Goal: Transaction & Acquisition: Download file/media

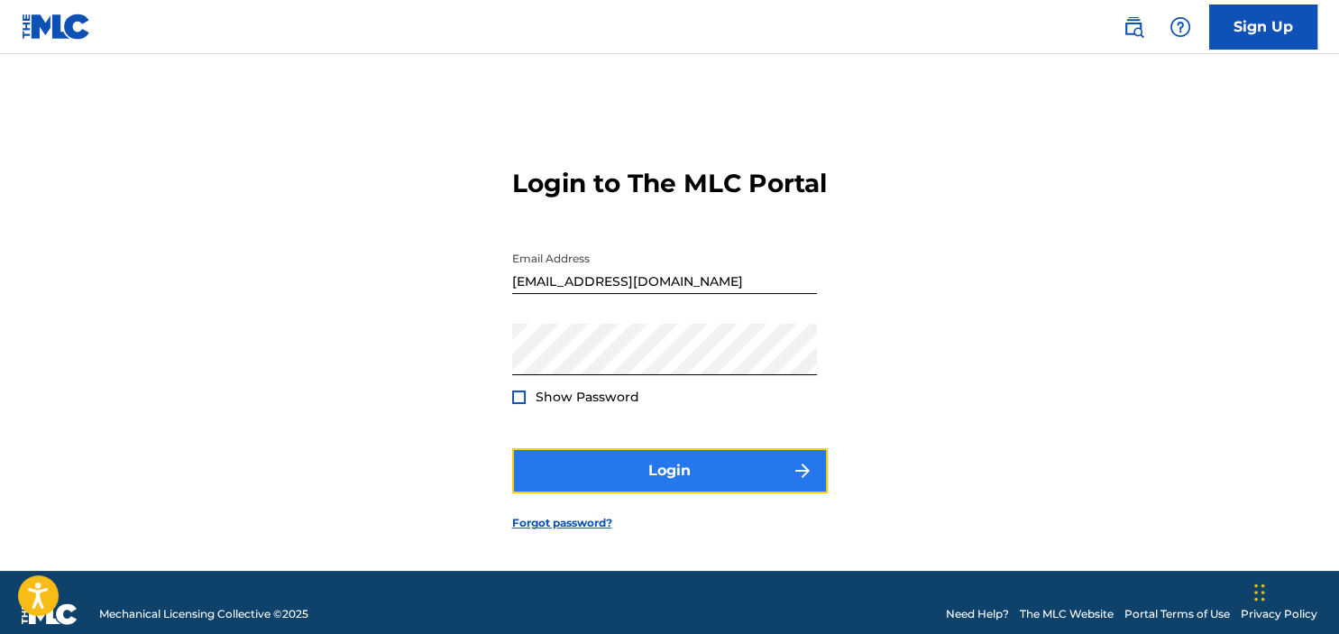
click at [684, 490] on button "Login" at bounding box center [670, 470] width 316 height 45
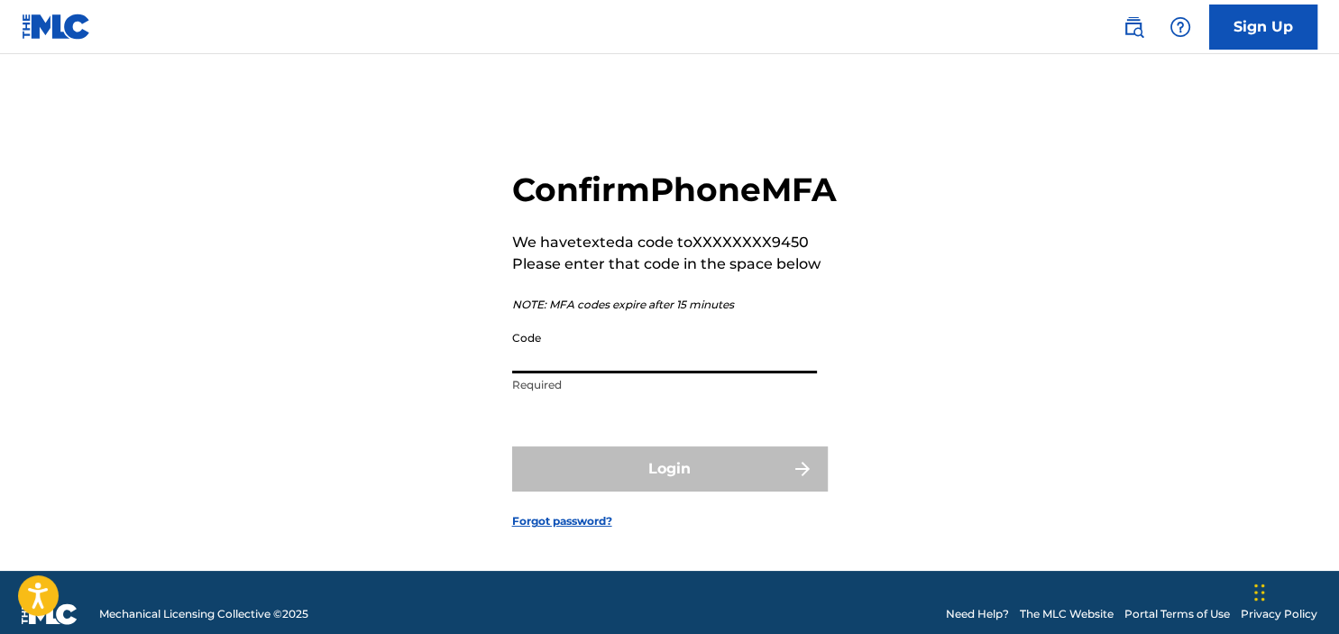
click at [630, 373] on input "Code" at bounding box center [664, 347] width 305 height 51
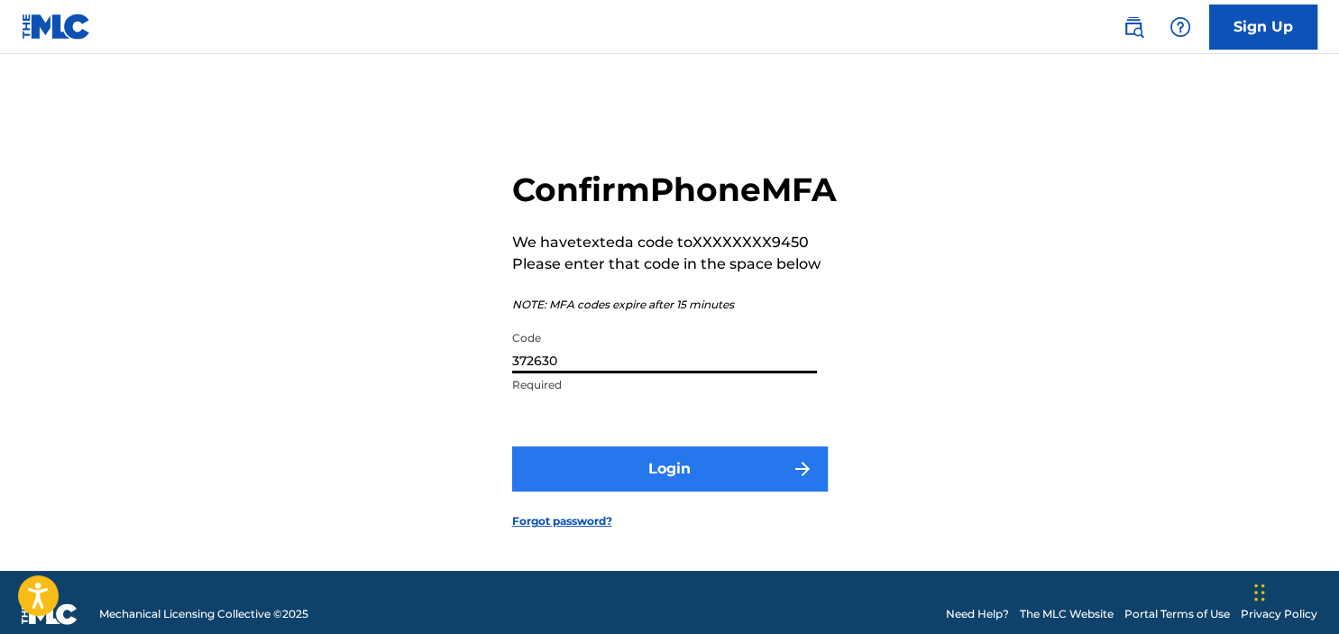
type input "372630"
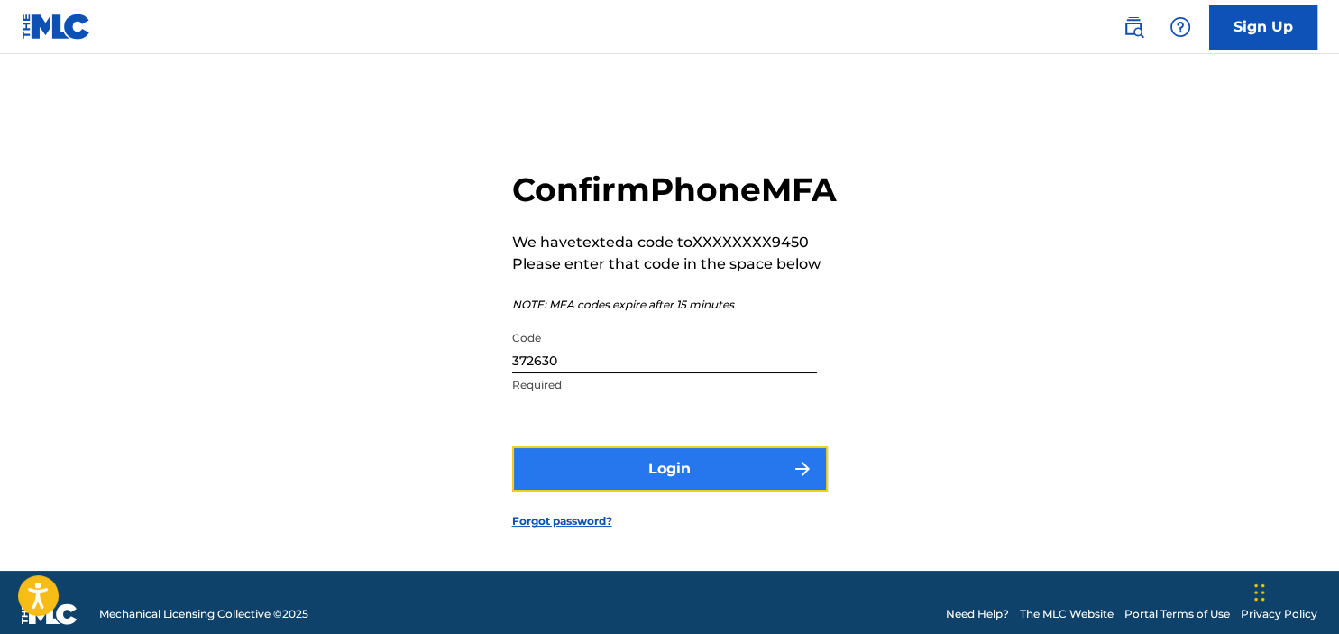
click at [682, 492] on button "Login" at bounding box center [670, 468] width 316 height 45
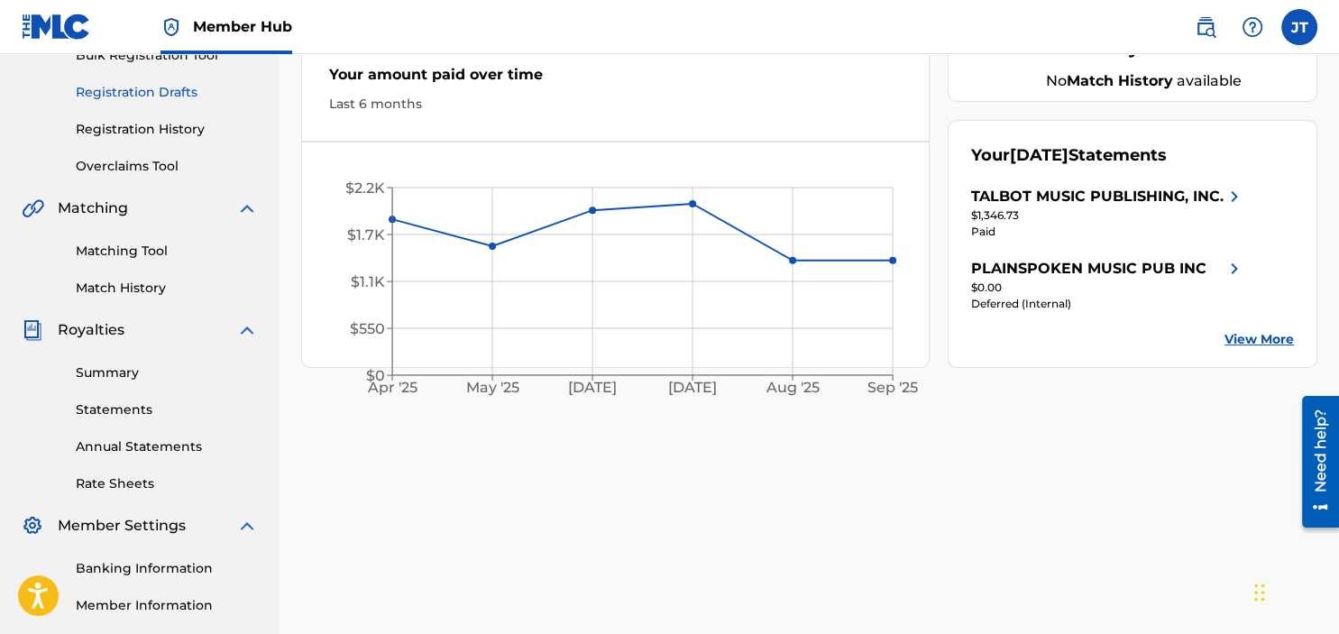
scroll to position [285, 0]
click at [144, 409] on link "Statements" at bounding box center [167, 409] width 182 height 19
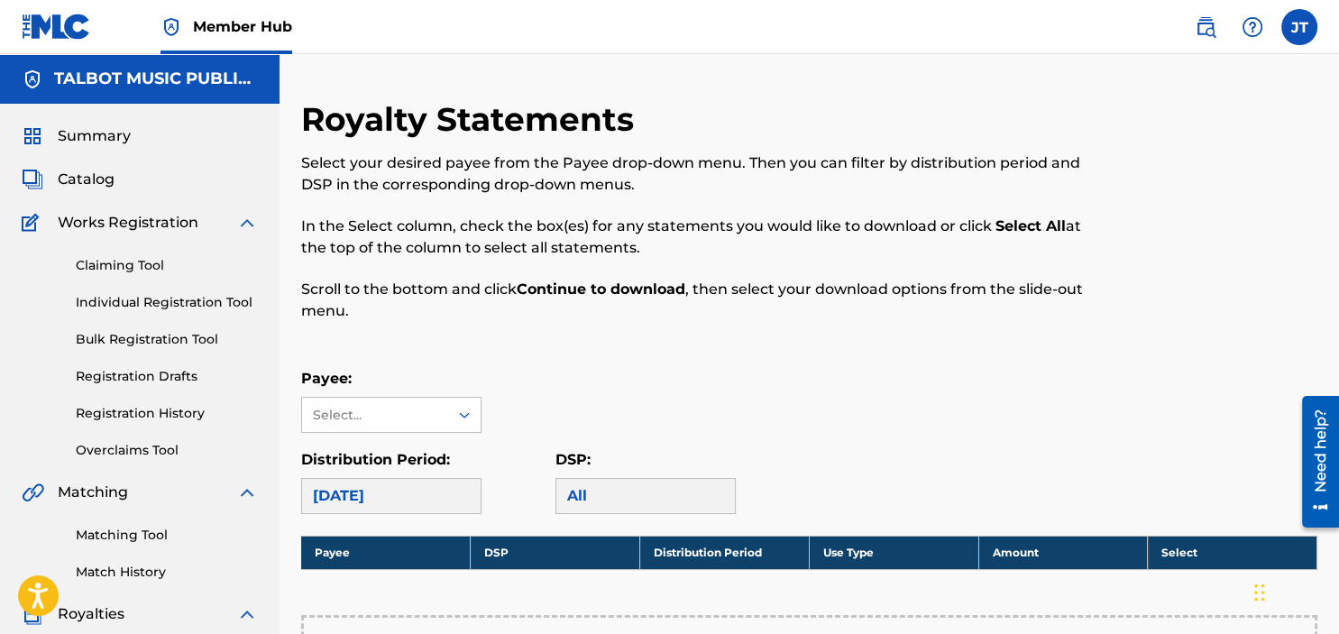
click at [448, 494] on div "[DATE]" at bounding box center [391, 496] width 180 height 36
click at [405, 494] on div "[DATE]" at bounding box center [391, 496] width 180 height 36
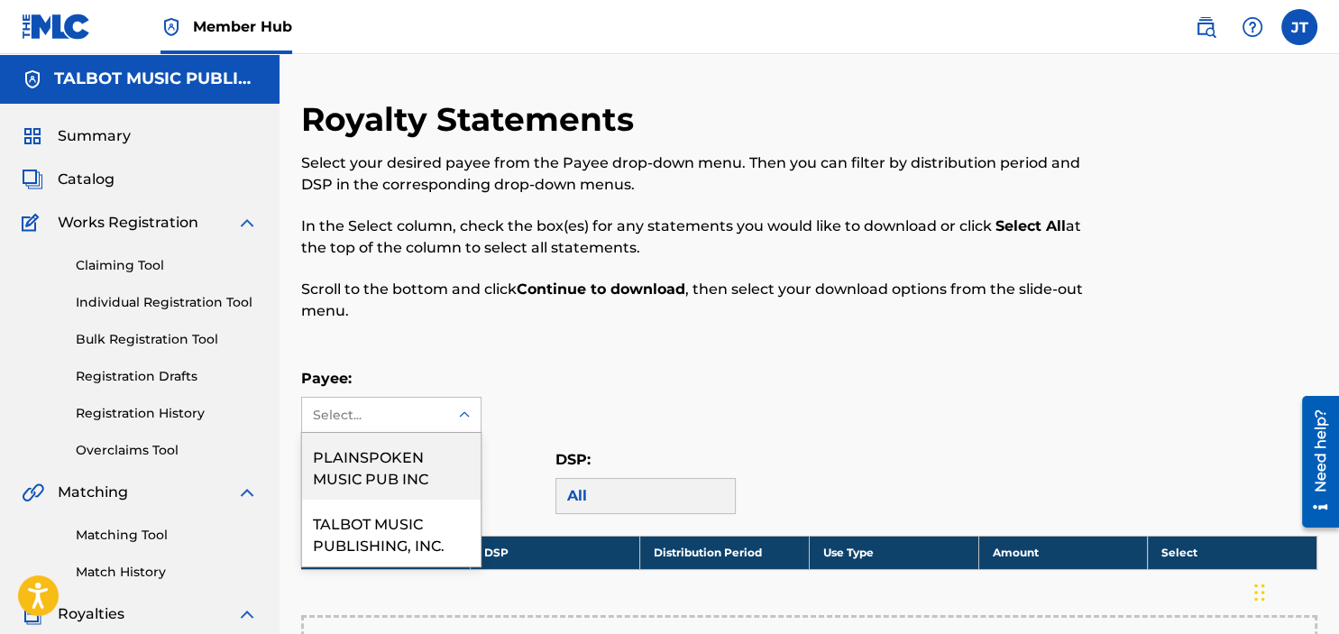
click at [471, 409] on icon at bounding box center [464, 415] width 18 height 18
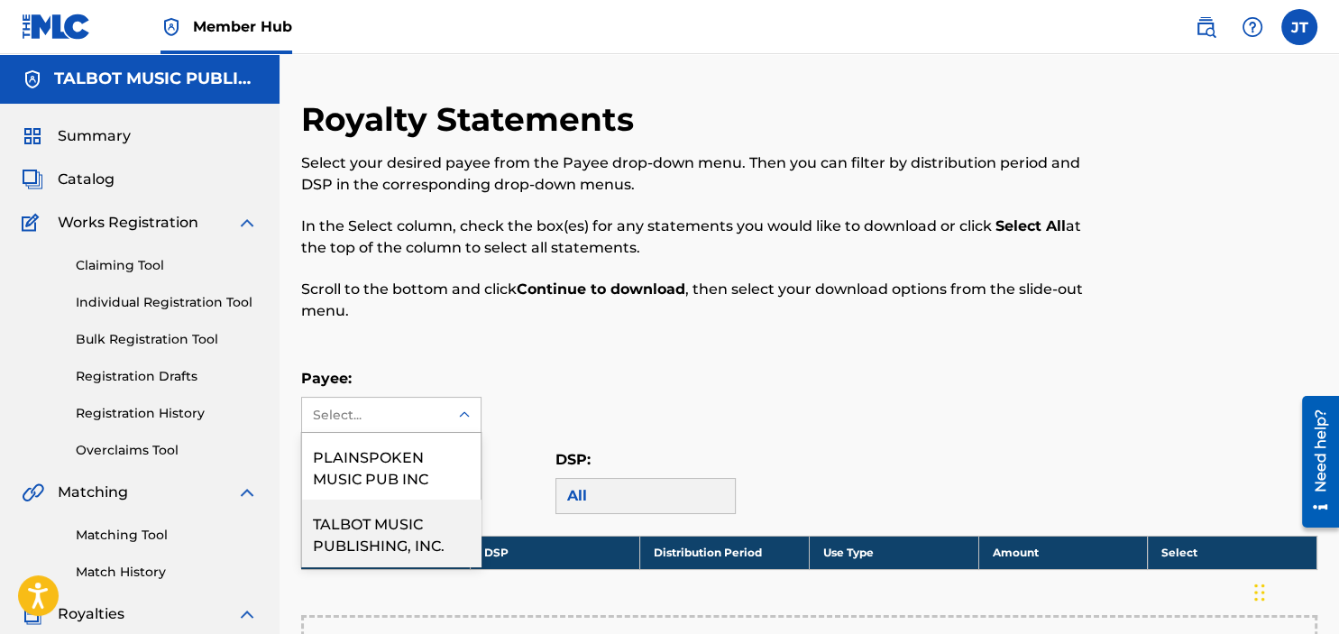
click at [359, 531] on div "TALBOT MUSIC PUBLISHING, INC." at bounding box center [391, 533] width 179 height 67
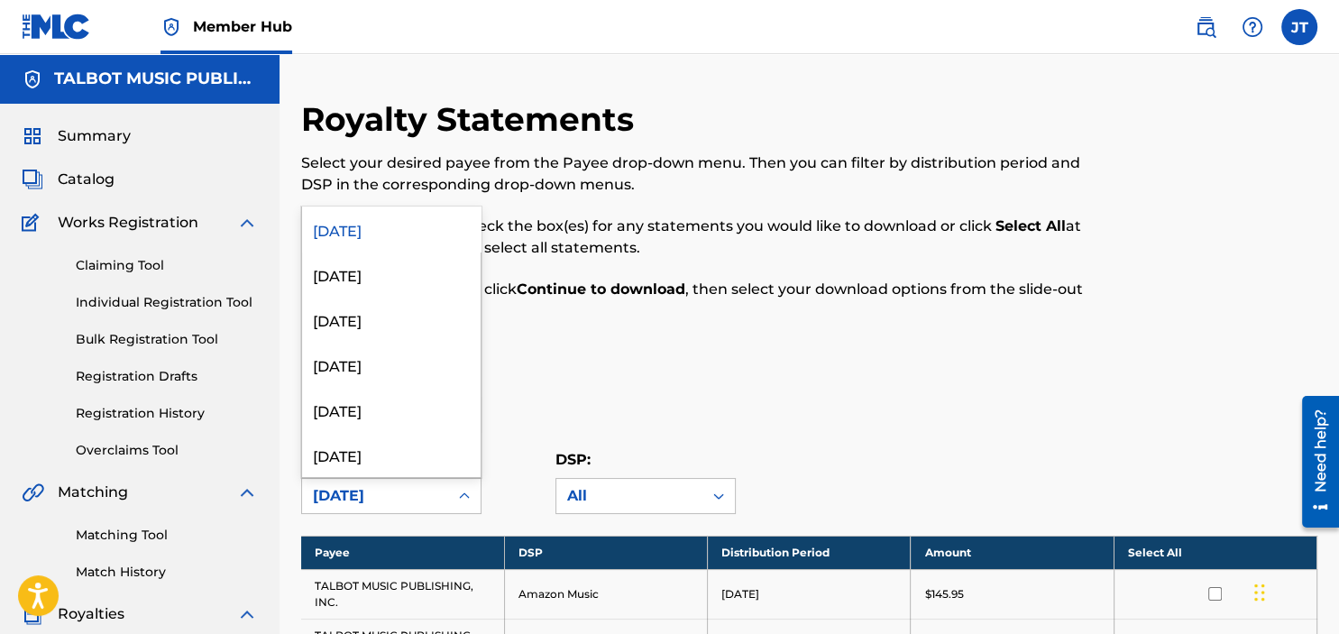
click at [461, 498] on icon at bounding box center [464, 496] width 18 height 18
click at [346, 317] on div "[DATE]" at bounding box center [391, 319] width 179 height 45
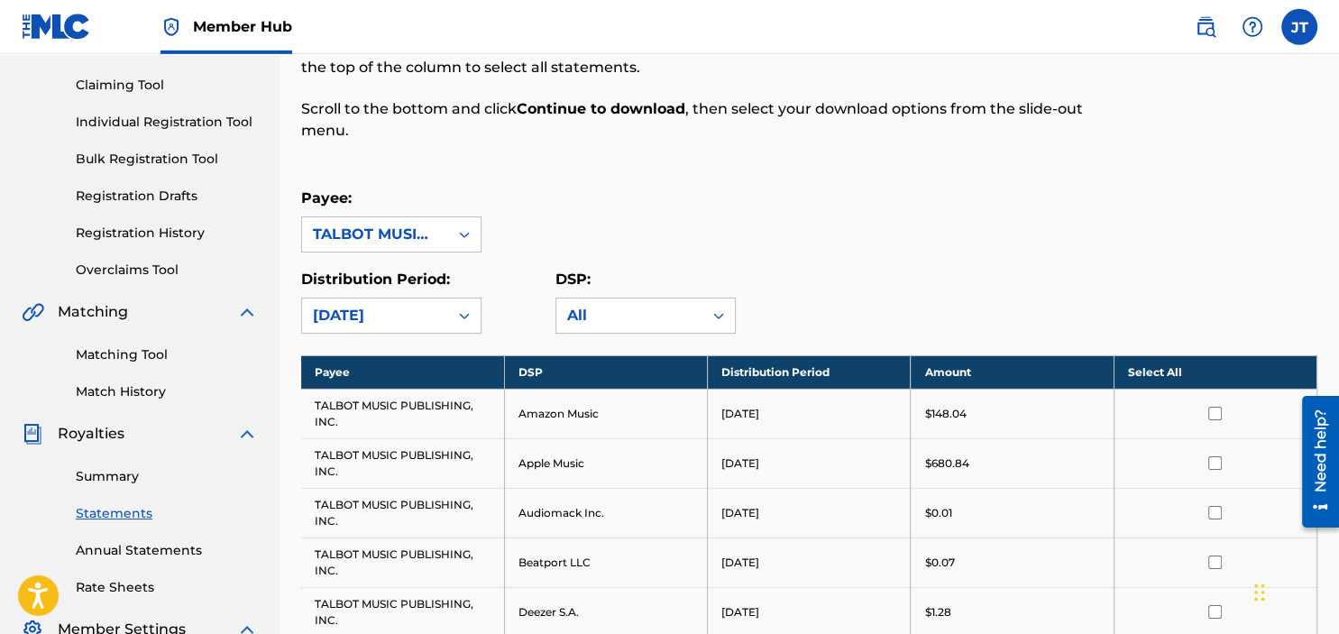
scroll to position [190, 0]
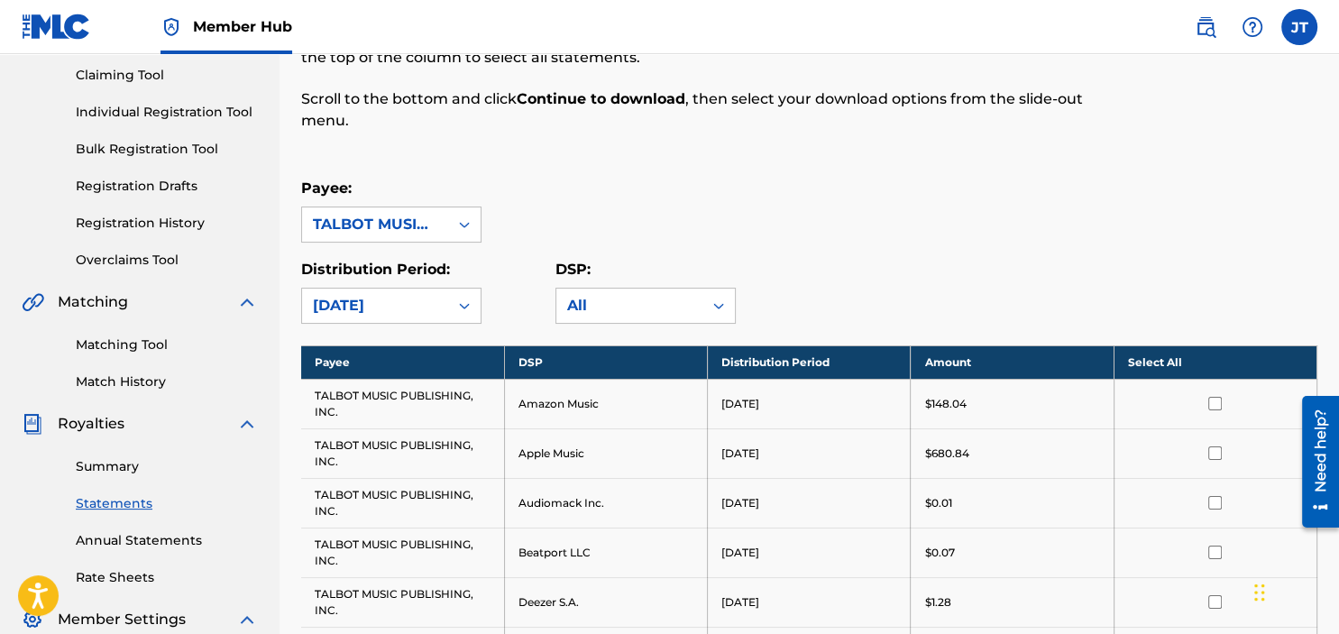
click at [1134, 359] on th "Select All" at bounding box center [1215, 361] width 203 height 33
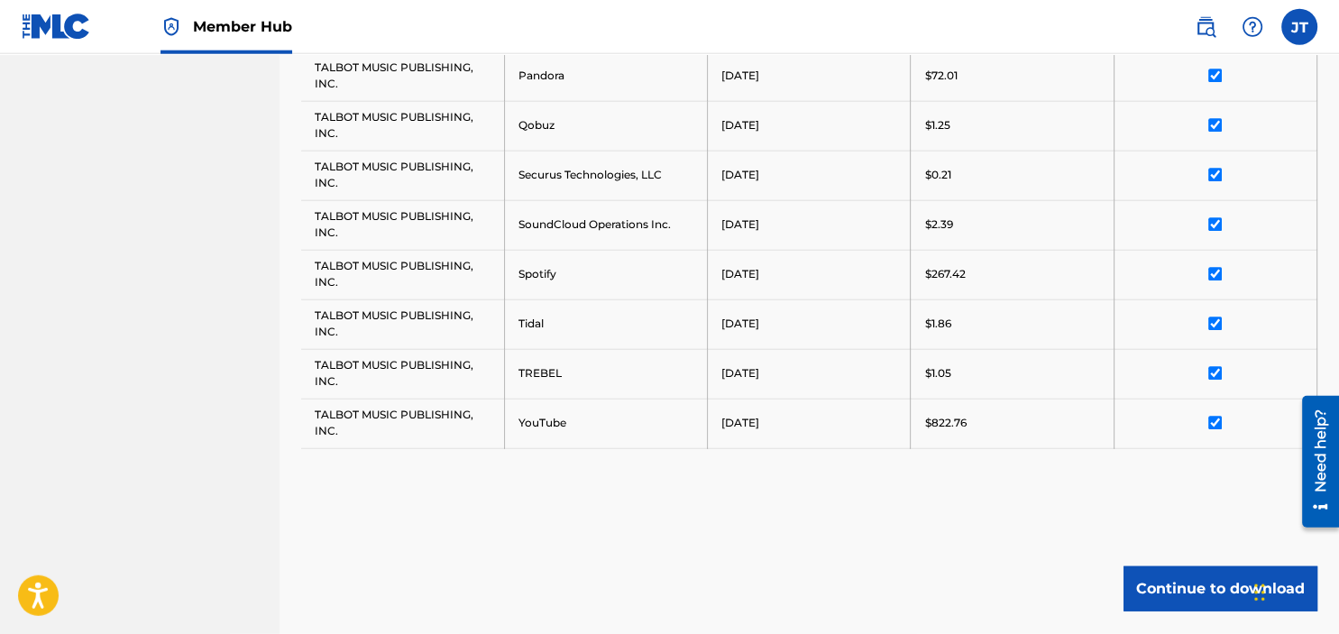
scroll to position [1342, 0]
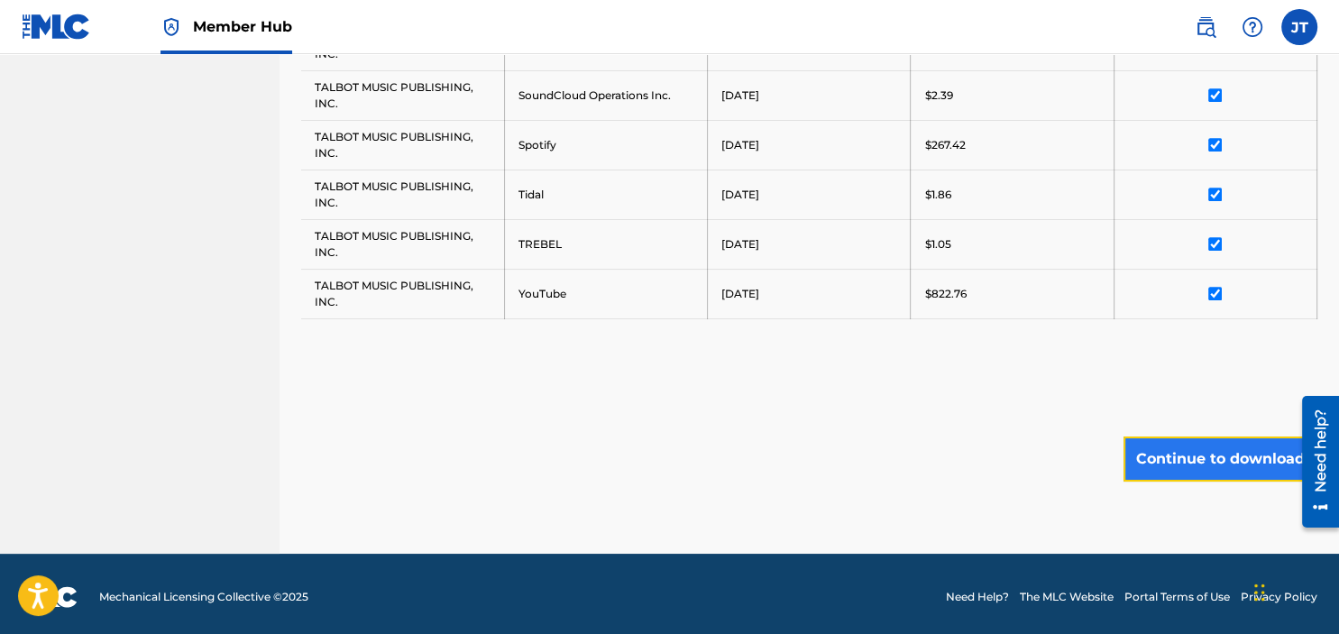
click at [1185, 444] on button "Continue to download" at bounding box center [1221, 459] width 194 height 45
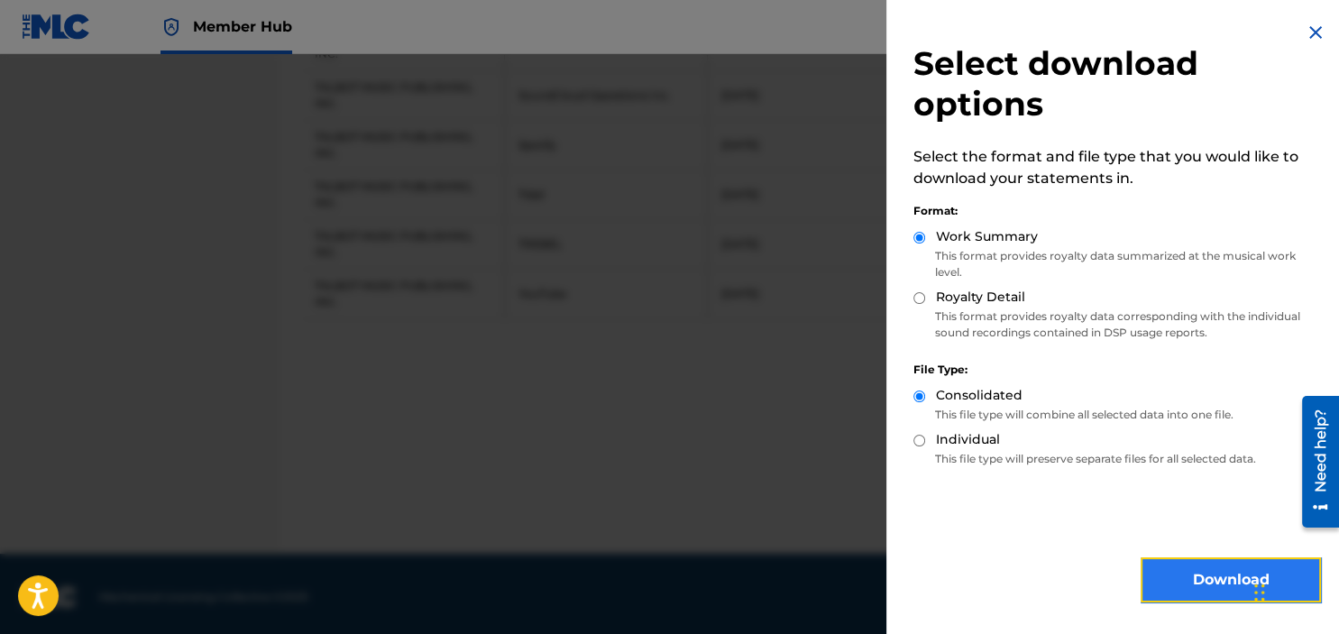
click at [1197, 574] on button "Download" at bounding box center [1231, 579] width 180 height 45
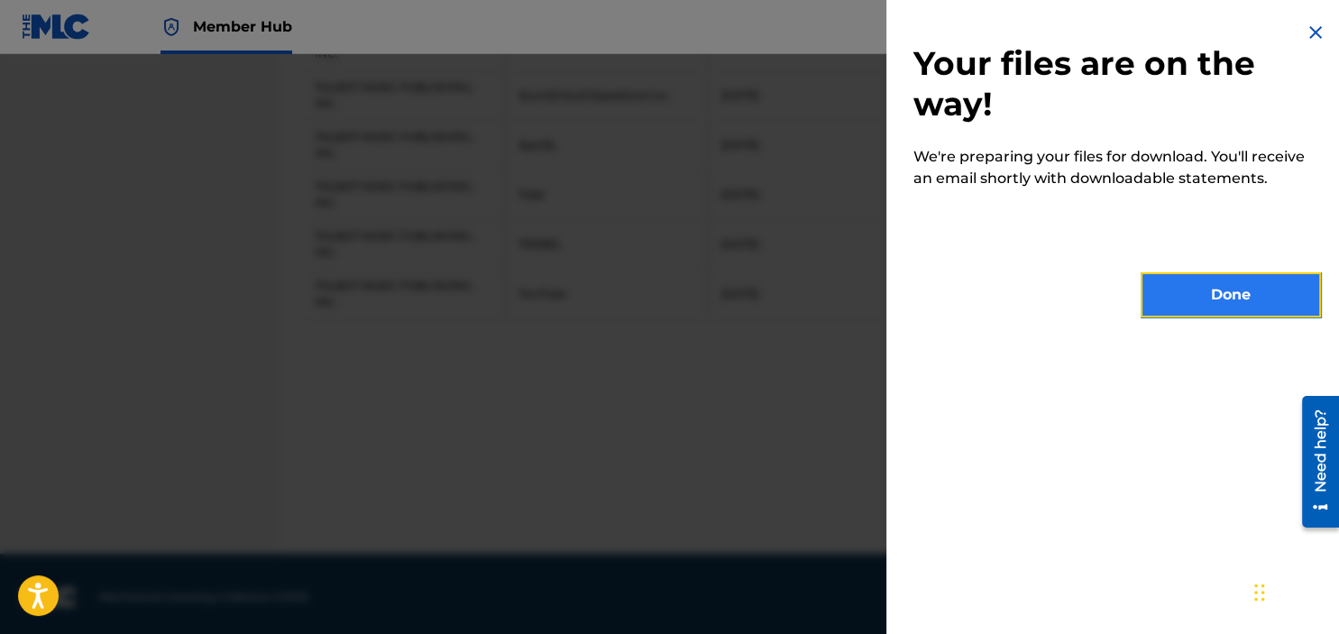
click at [1216, 295] on button "Done" at bounding box center [1231, 294] width 180 height 45
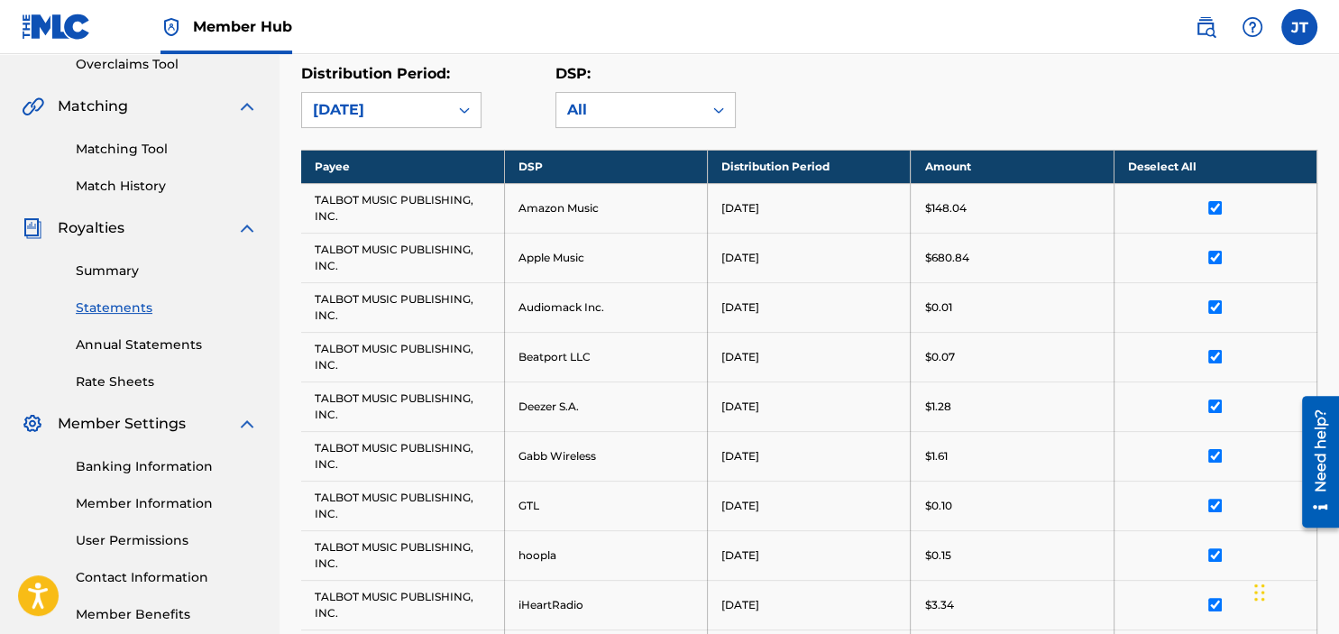
scroll to position [199, 0]
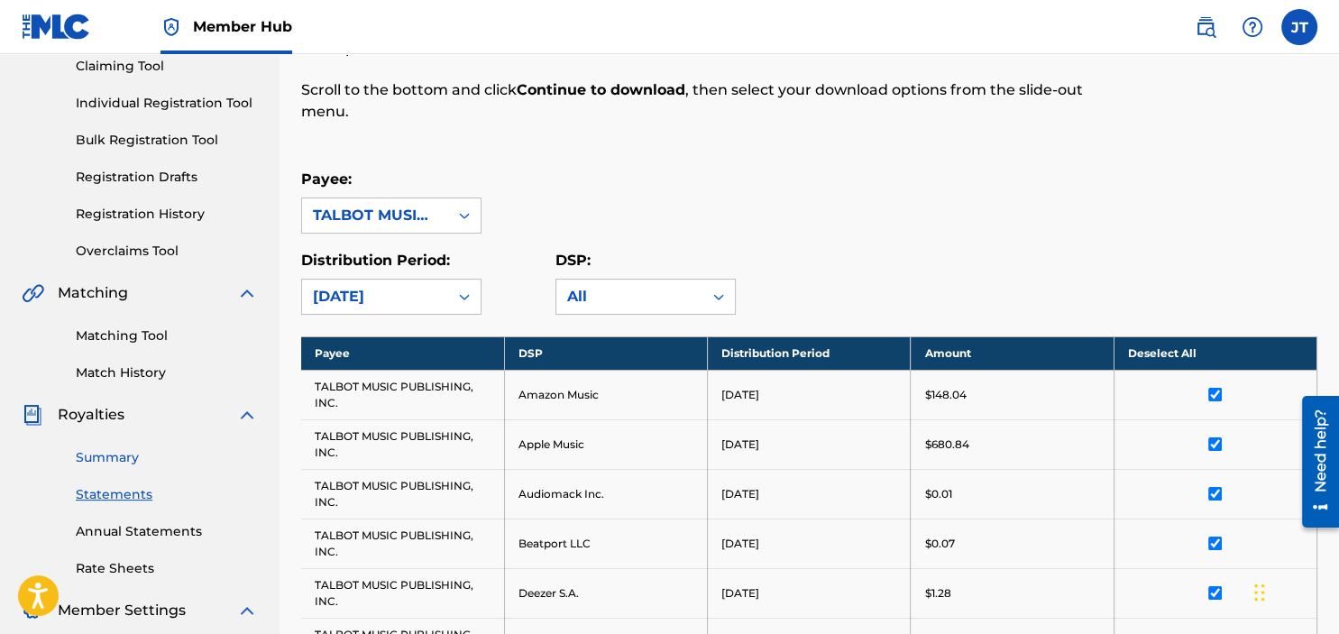
click at [103, 454] on link "Summary" at bounding box center [167, 457] width 182 height 19
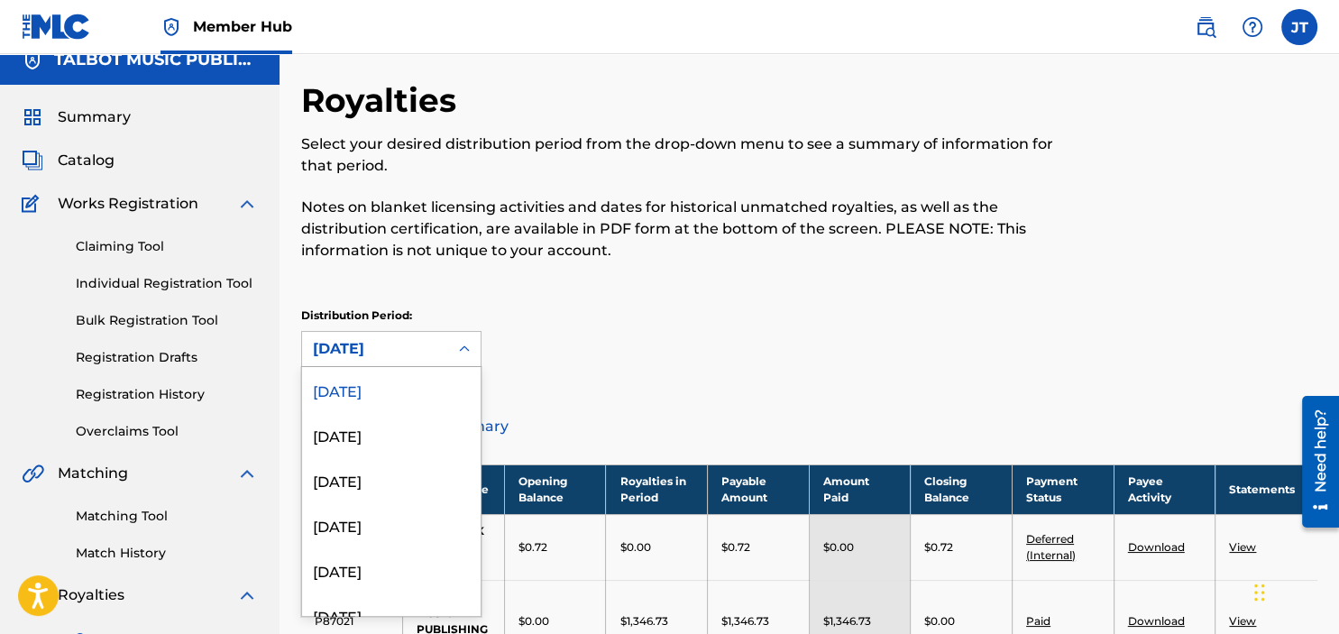
click at [464, 364] on div at bounding box center [464, 349] width 32 height 32
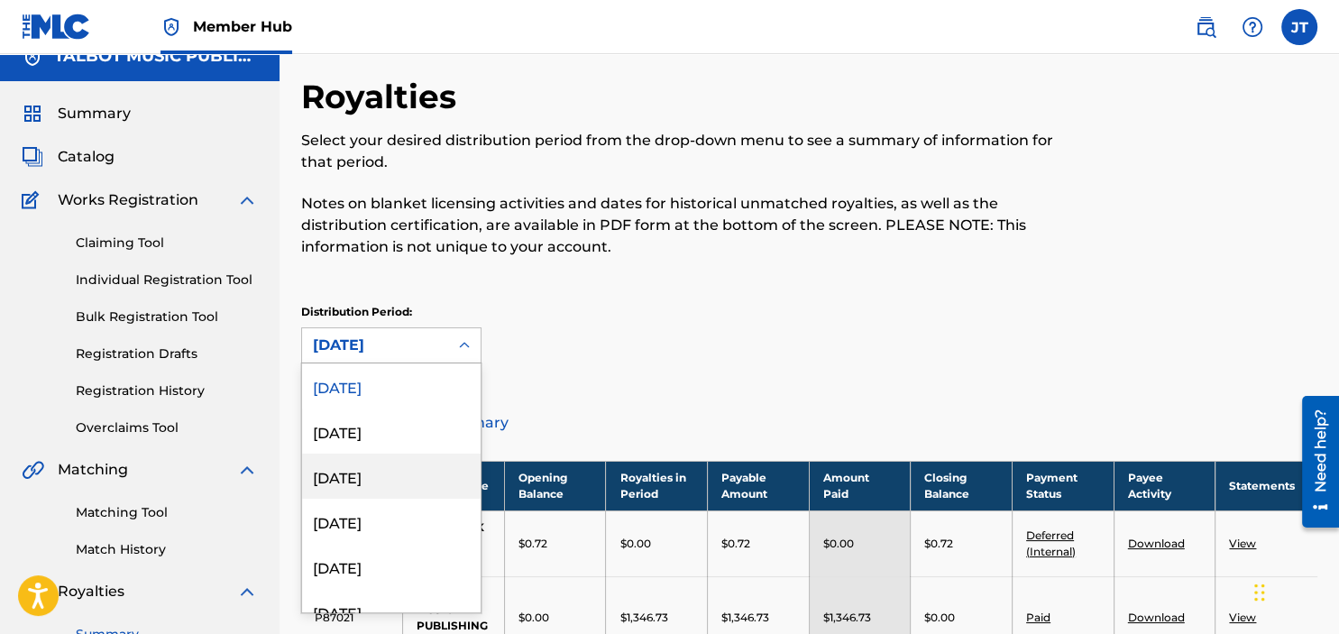
click at [379, 479] on div "[DATE]" at bounding box center [391, 476] width 179 height 45
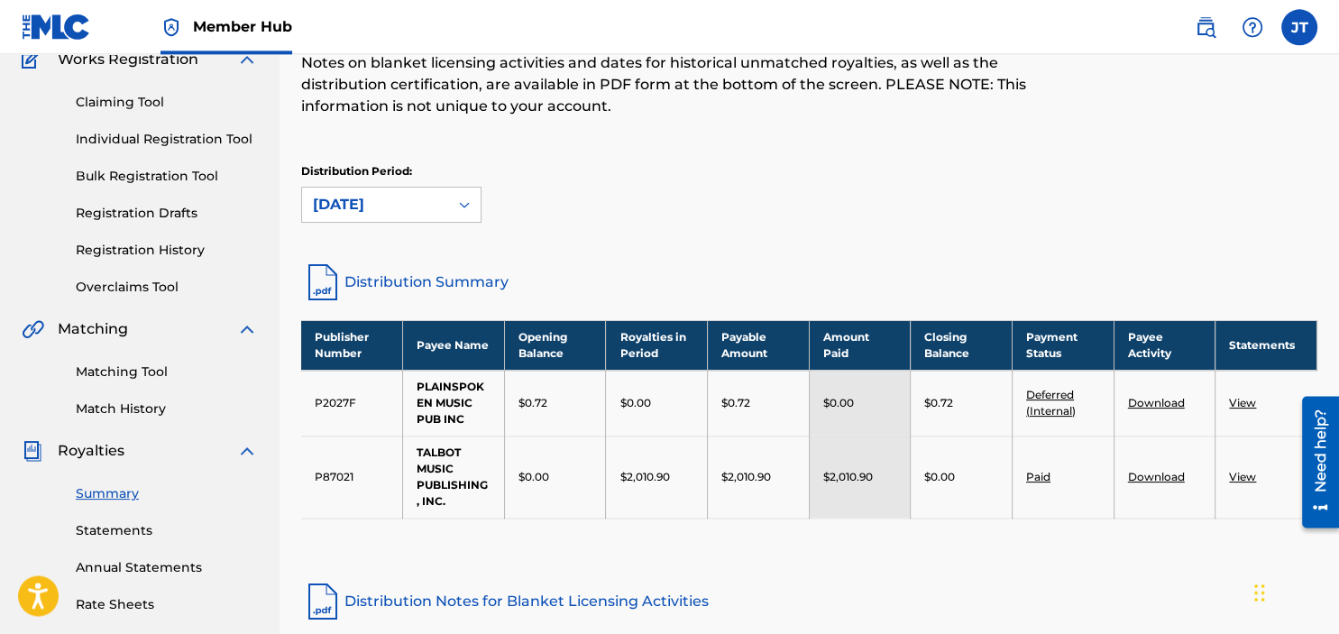
scroll to position [213, 0]
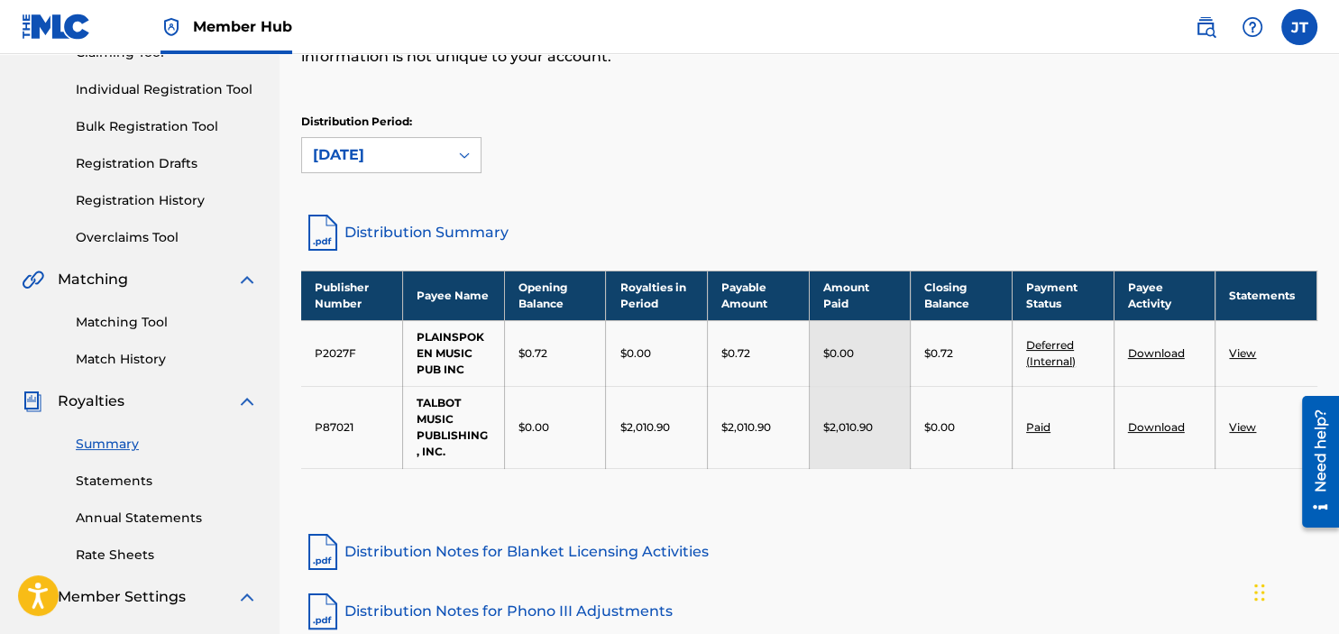
click at [1136, 422] on link "Download" at bounding box center [1156, 427] width 57 height 14
